Goal: Task Accomplishment & Management: Use online tool/utility

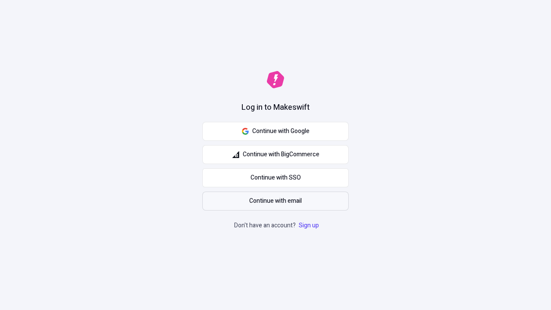
click at [275, 201] on span "Continue with email" at bounding box center [275, 200] width 53 height 9
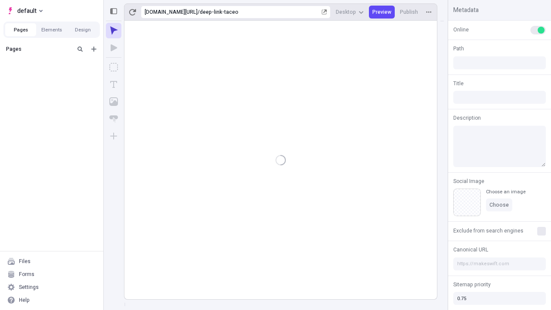
type input "/deep-link-taceo"
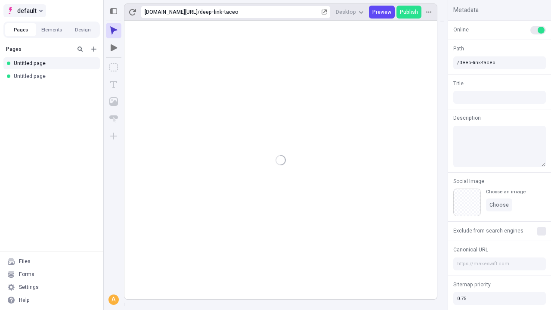
click at [24, 11] on span "default" at bounding box center [26, 11] width 19 height 10
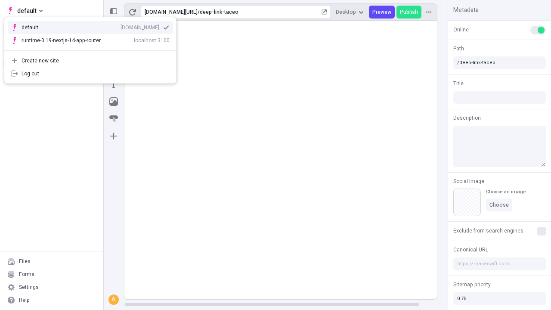
click at [121, 26] on div "[DOMAIN_NAME]" at bounding box center [140, 27] width 39 height 7
click at [94, 49] on icon "Add new" at bounding box center [93, 48] width 5 height 5
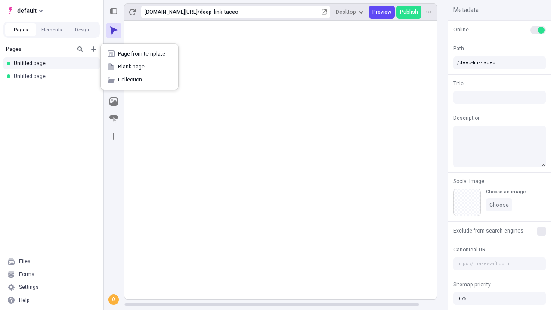
click at [139, 67] on span "Blank page" at bounding box center [144, 66] width 53 height 7
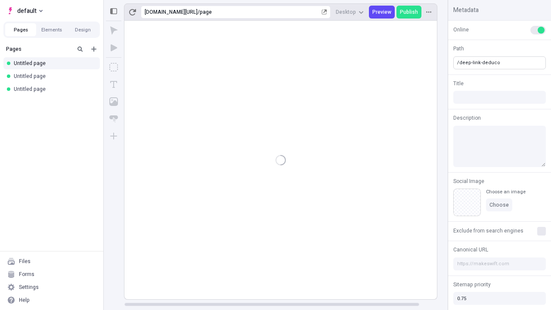
type input "/deep-link-deduco"
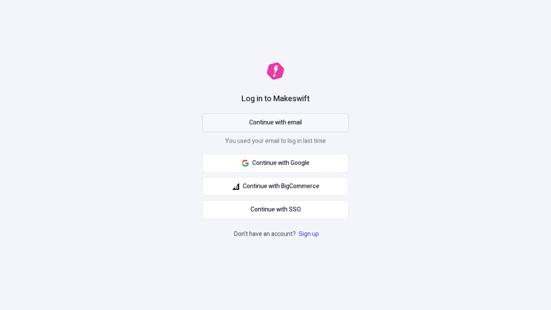
click at [275, 123] on span "Continue with email" at bounding box center [275, 122] width 53 height 9
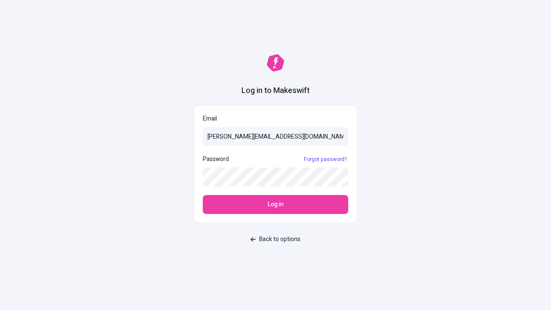
type input "sasha+test-ui@makeswift.com"
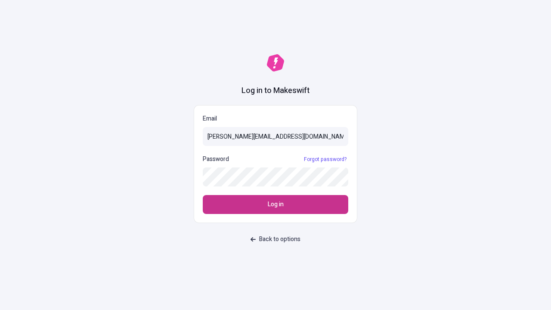
click at [275, 204] on span "Log in" at bounding box center [276, 204] width 16 height 9
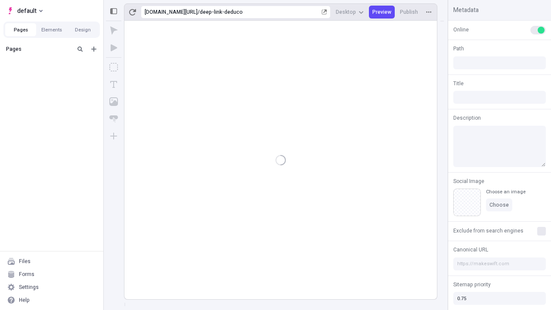
type input "/deep-link-deduco"
